Goal: Task Accomplishment & Management: Manage account settings

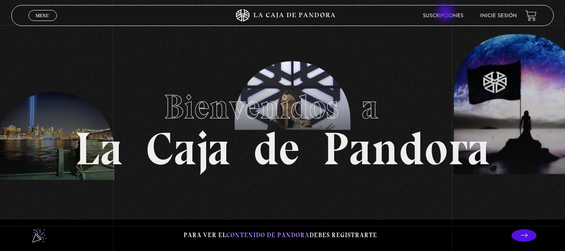
click at [446, 13] on link "Suscripciones" at bounding box center [443, 15] width 41 height 5
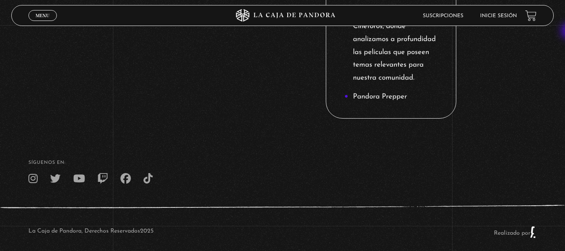
scroll to position [1302, 0]
